Goal: Navigation & Orientation: Go to known website

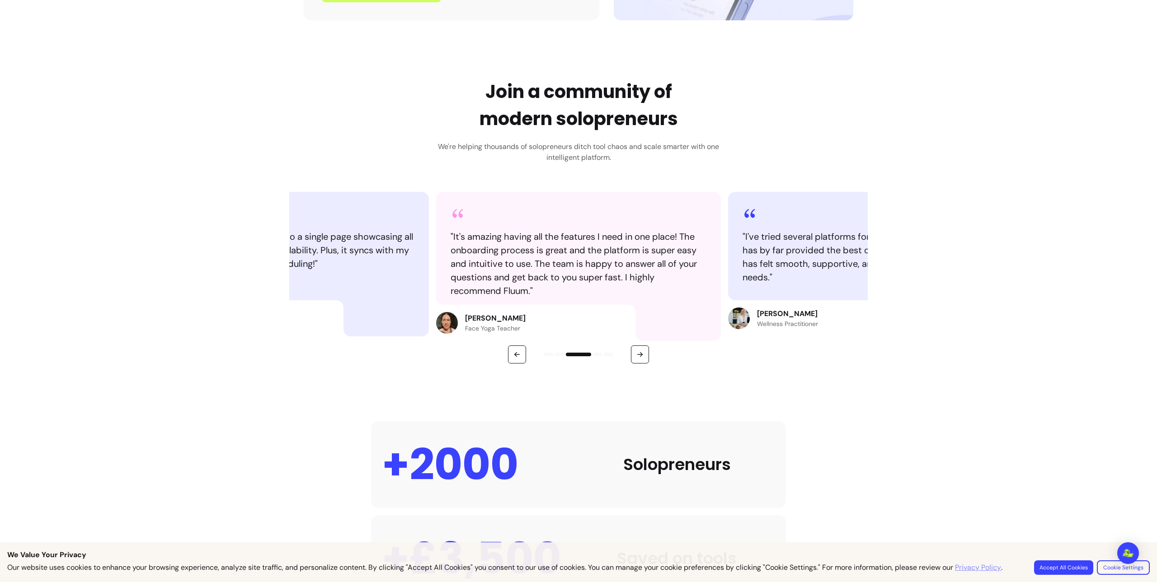
scroll to position [316, 0]
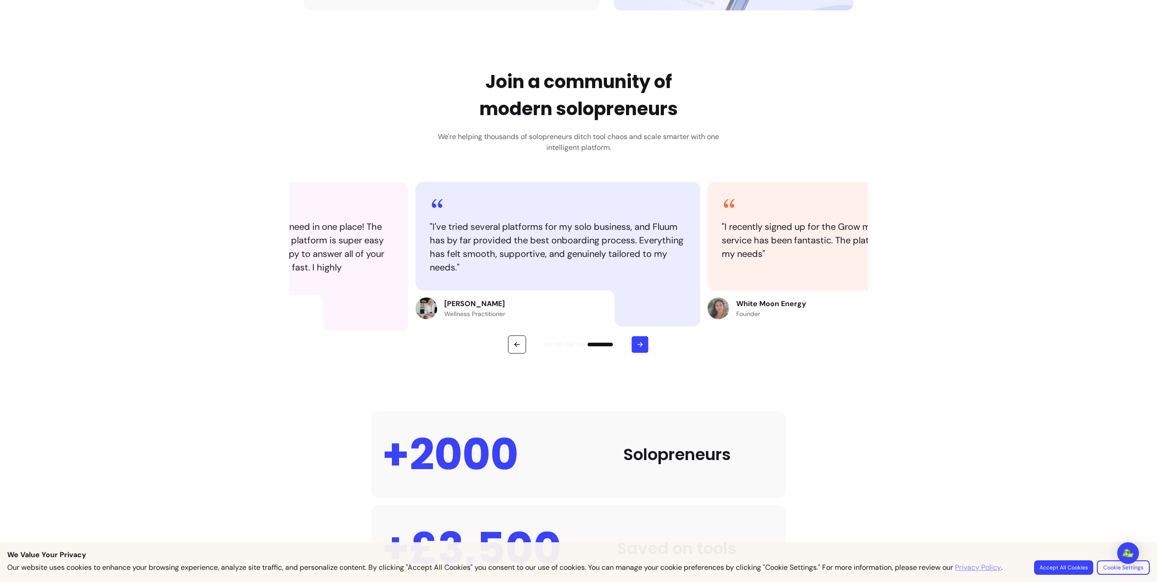
click at [637, 345] on icon "button" at bounding box center [640, 345] width 8 height 8
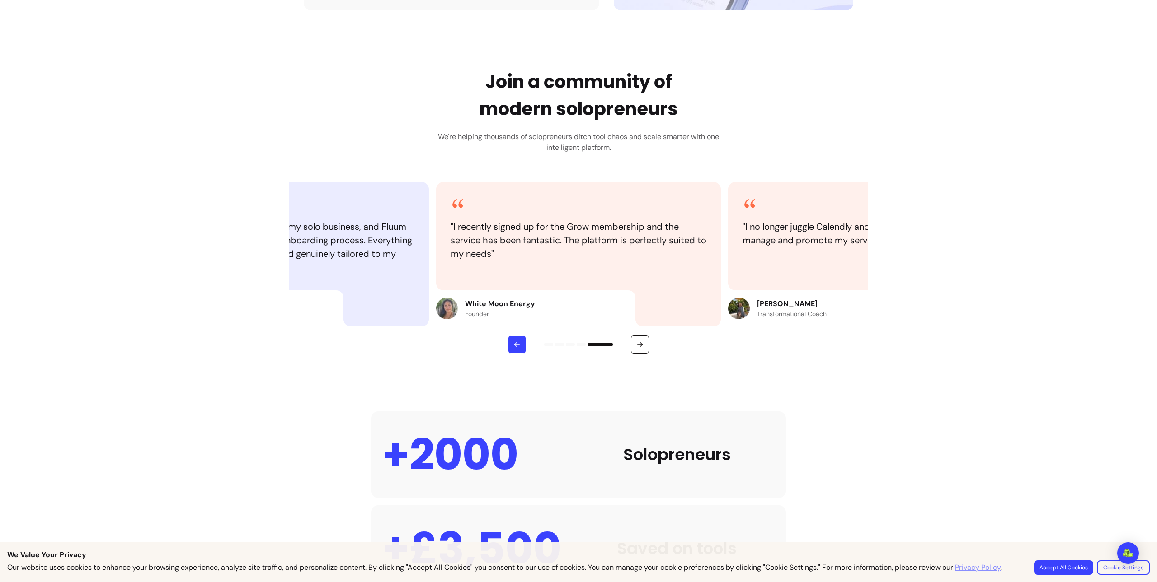
click at [513, 343] on icon "button" at bounding box center [517, 345] width 8 height 8
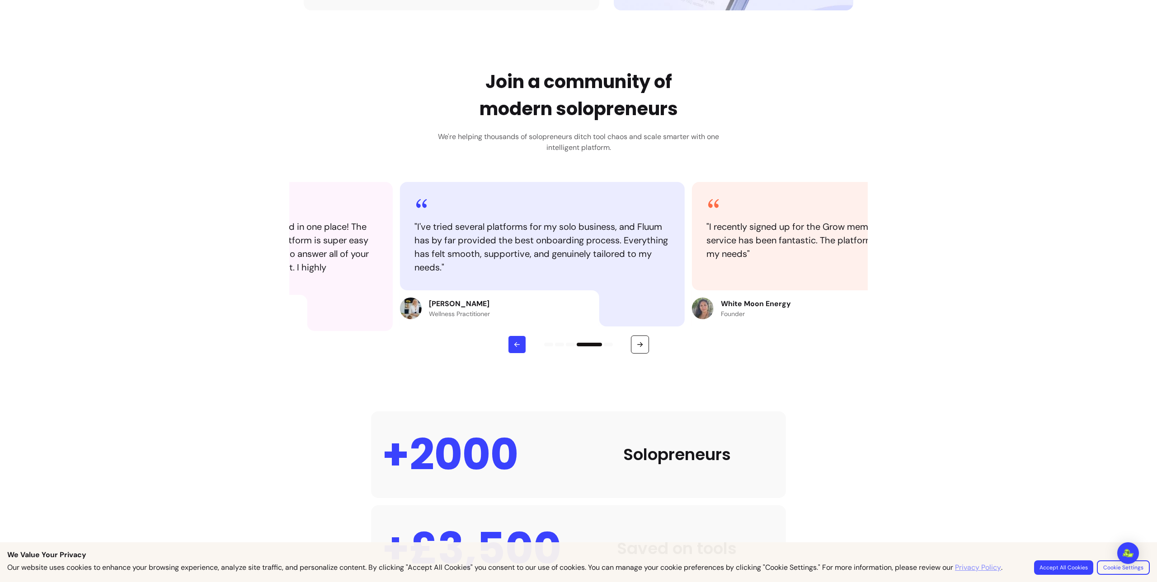
click at [513, 343] on icon "button" at bounding box center [517, 345] width 8 height 8
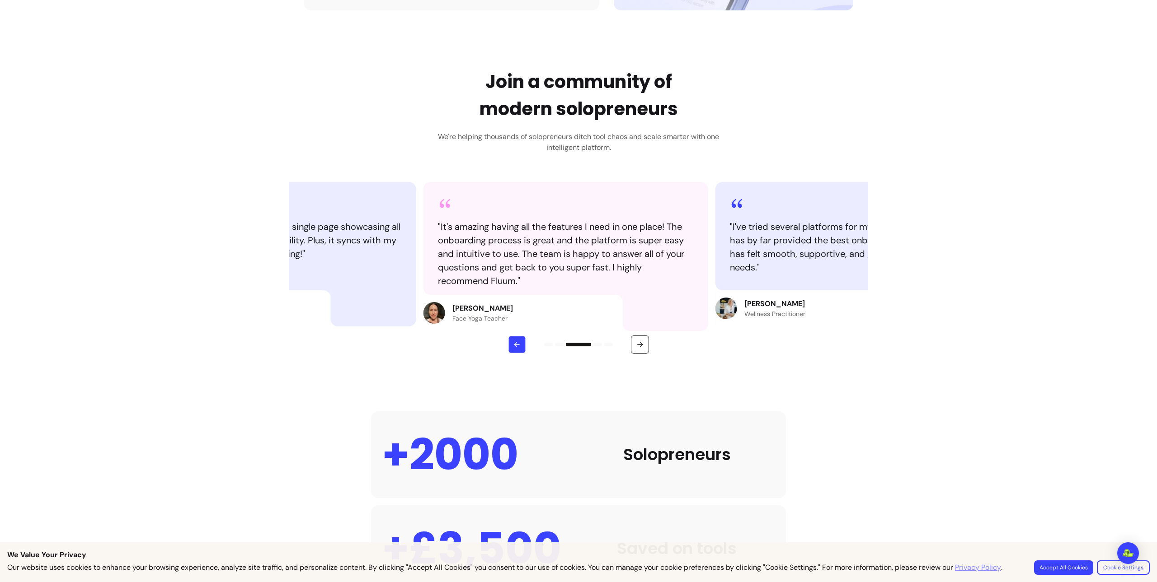
click at [513, 343] on icon "button" at bounding box center [517, 345] width 8 height 8
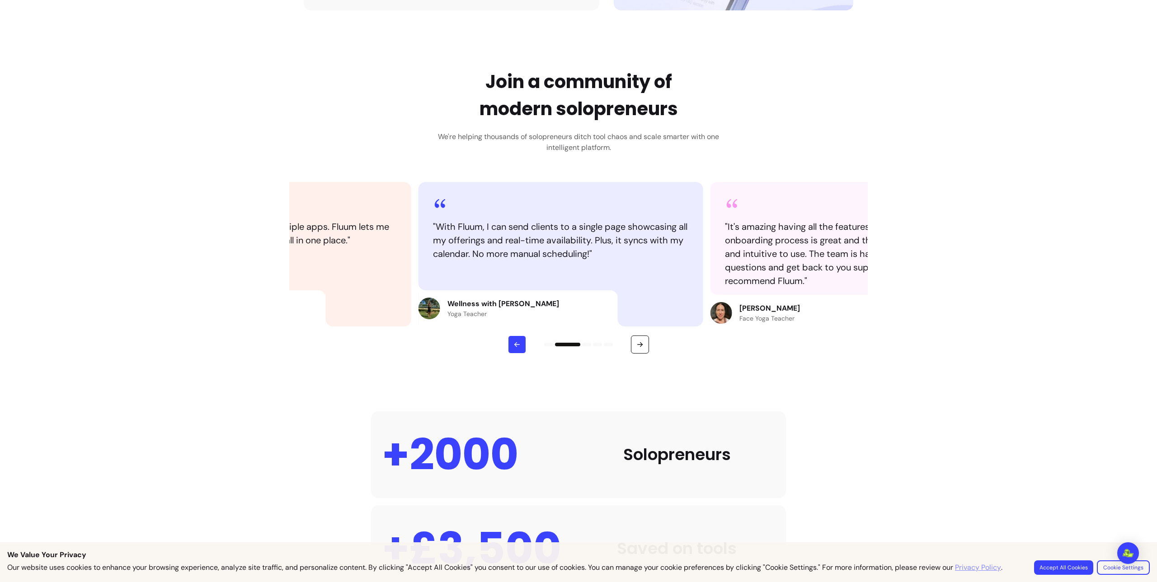
click at [513, 343] on icon "button" at bounding box center [517, 345] width 8 height 8
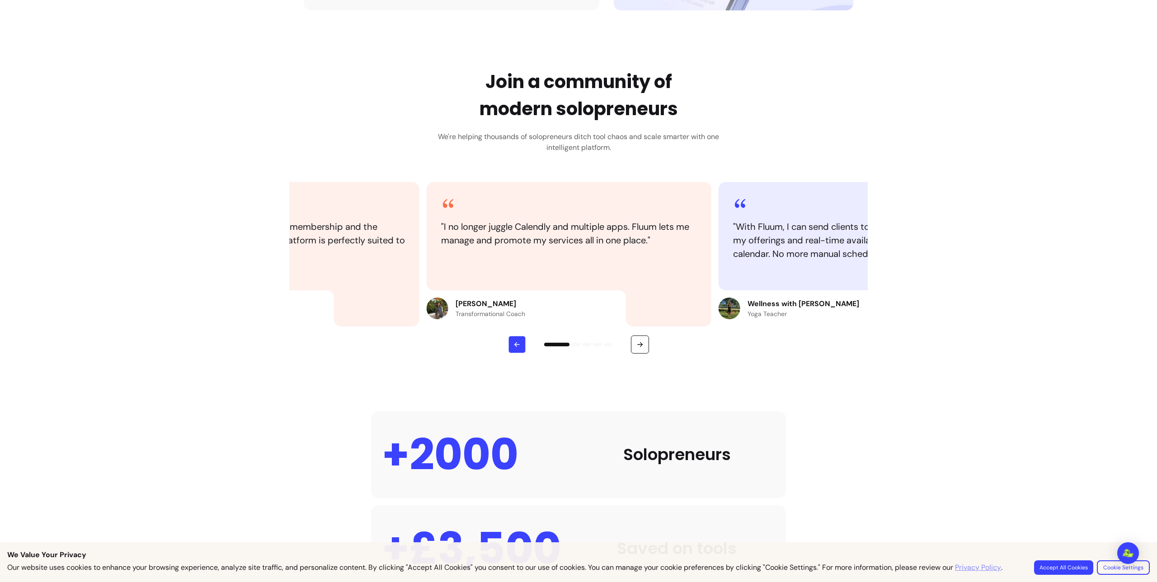
click at [513, 343] on icon "button" at bounding box center [517, 345] width 8 height 8
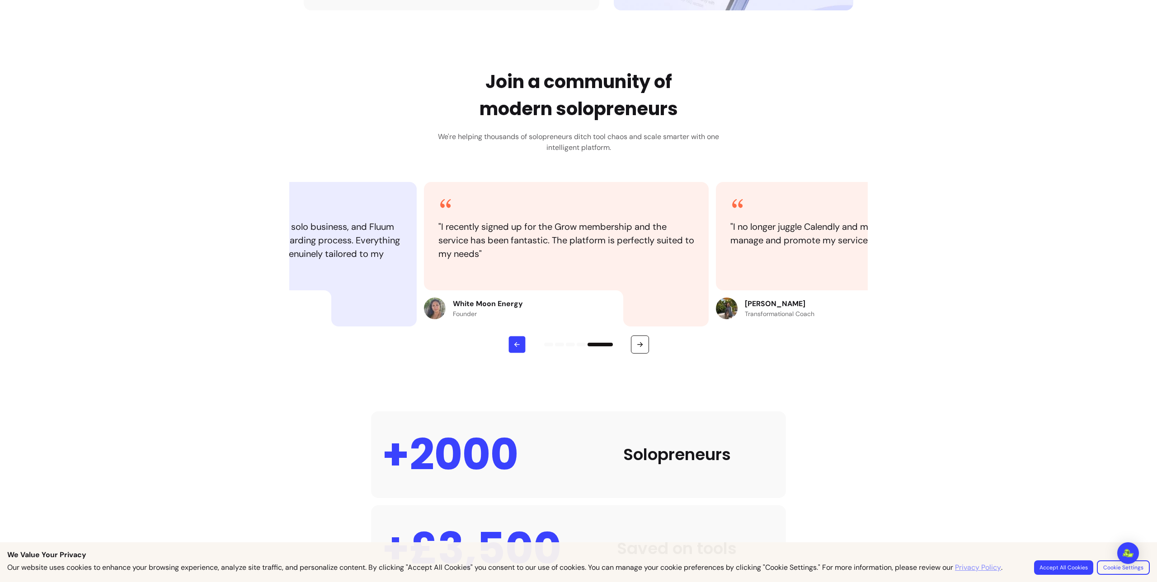
click at [513, 343] on icon "button" at bounding box center [517, 345] width 8 height 8
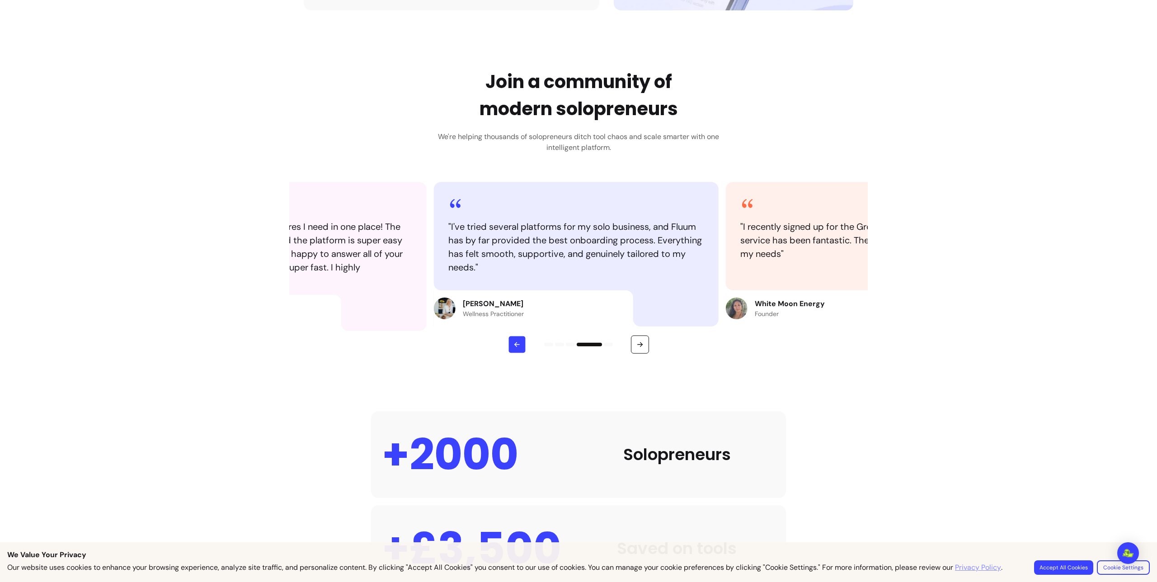
click at [513, 343] on icon "button" at bounding box center [517, 345] width 8 height 8
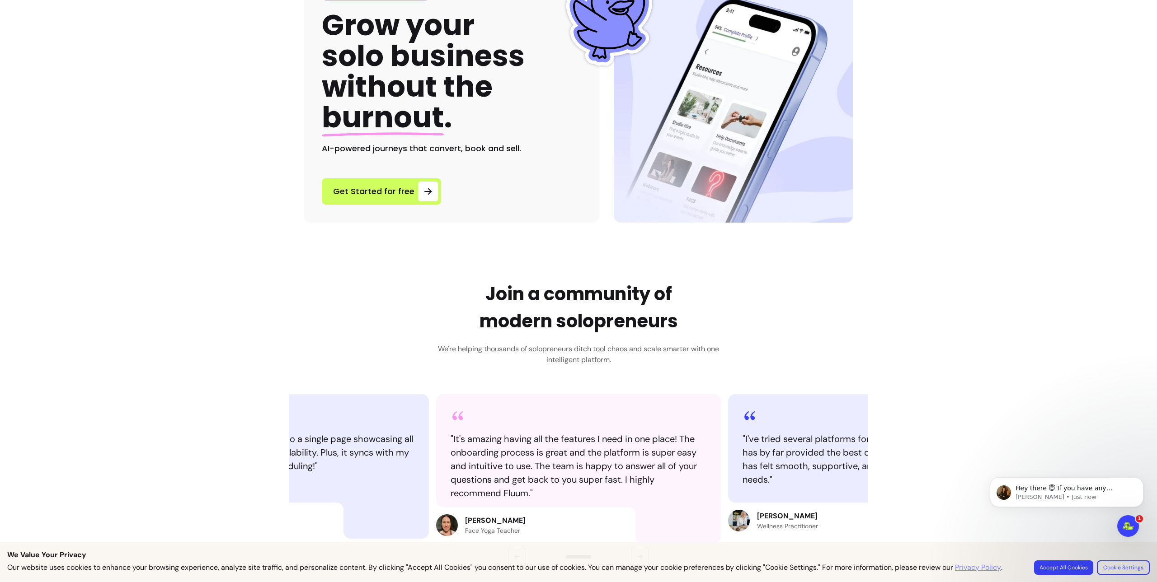
scroll to position [0, 0]
